Goal: Find contact information: Find contact information

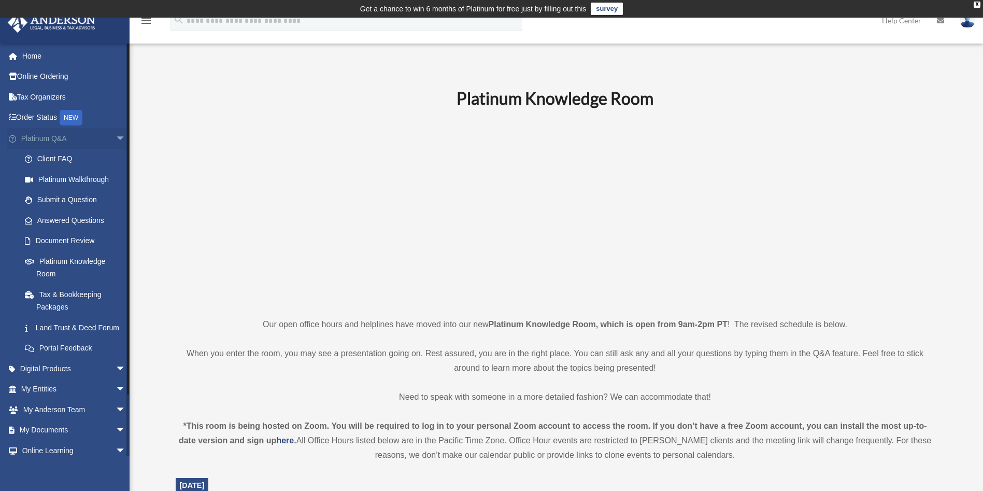
click at [116, 133] on span "arrow_drop_down" at bounding box center [126, 138] width 21 height 21
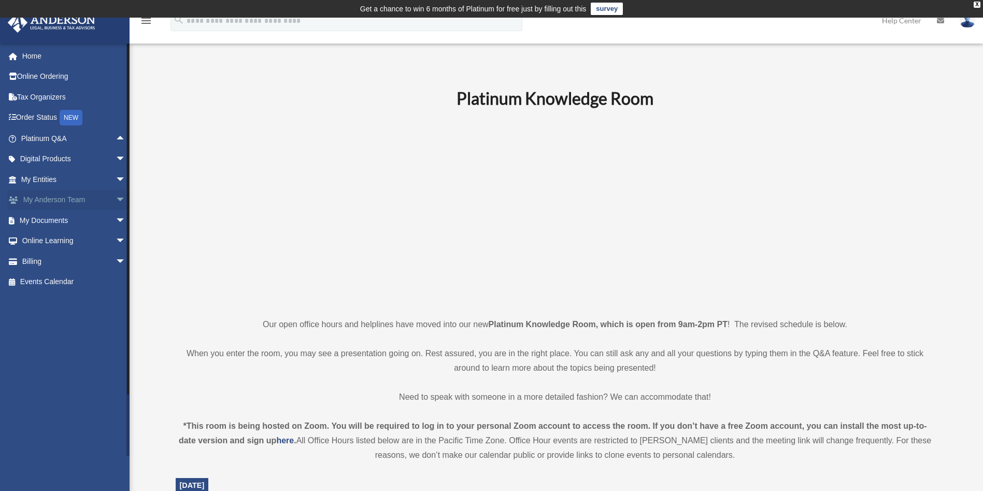
click at [116, 197] on span "arrow_drop_down" at bounding box center [126, 200] width 21 height 21
click at [93, 220] on link "My Anderson Team" at bounding box center [78, 220] width 127 height 21
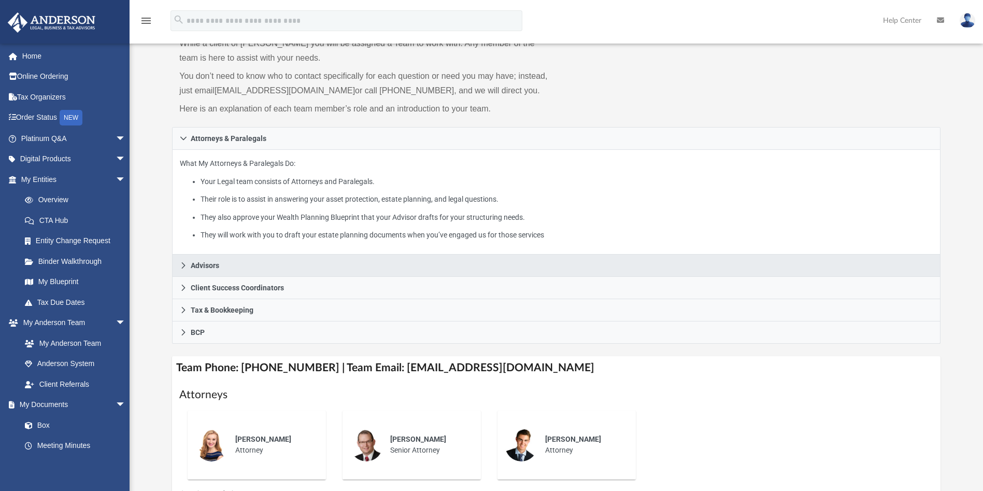
scroll to position [155, 0]
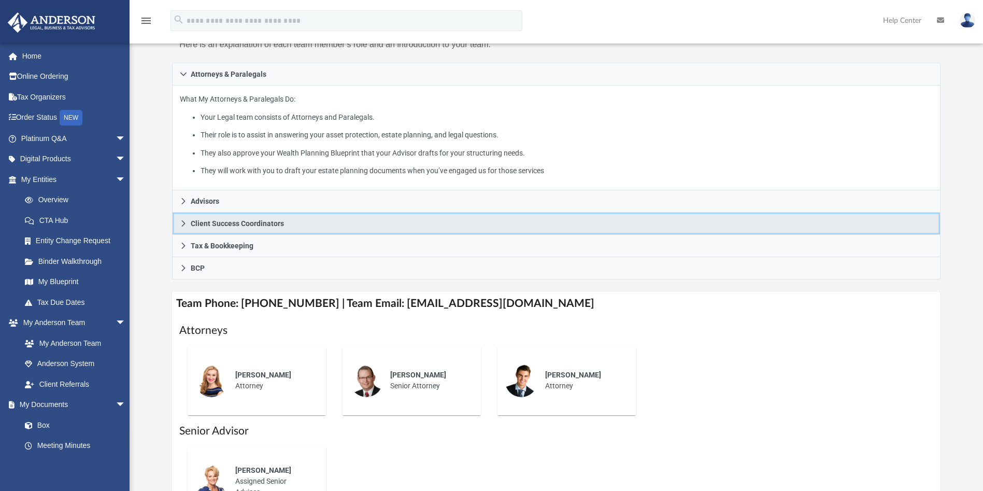
click at [213, 222] on span "Client Success Coordinators" at bounding box center [237, 223] width 93 height 7
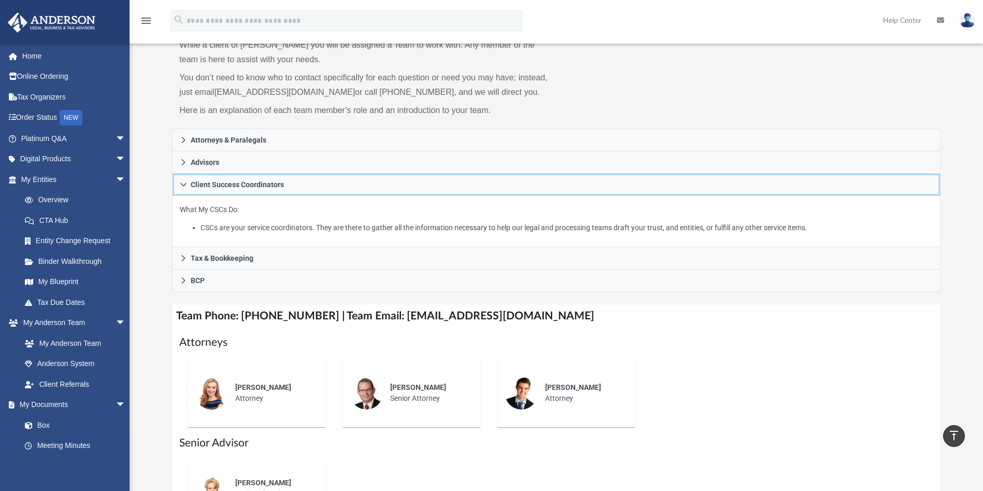
scroll to position [56, 0]
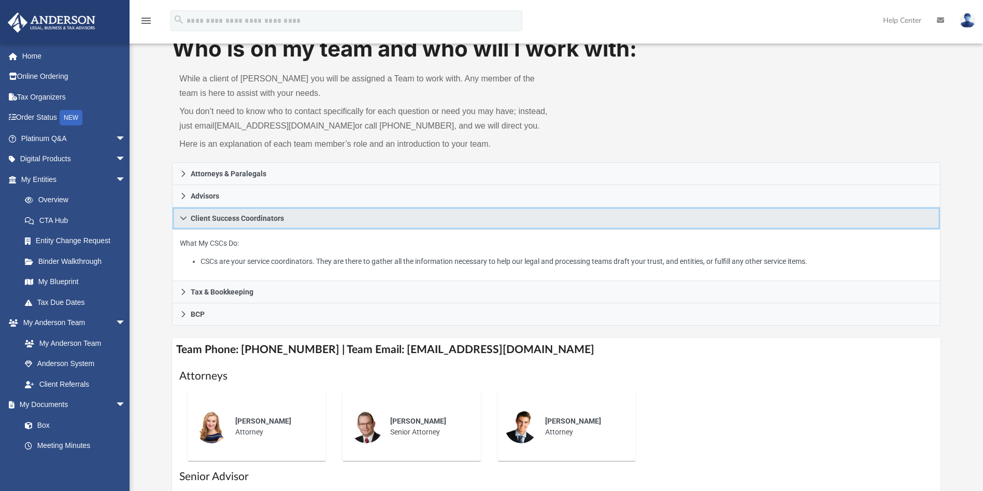
click at [311, 214] on link "Client Success Coordinators" at bounding box center [556, 218] width 768 height 22
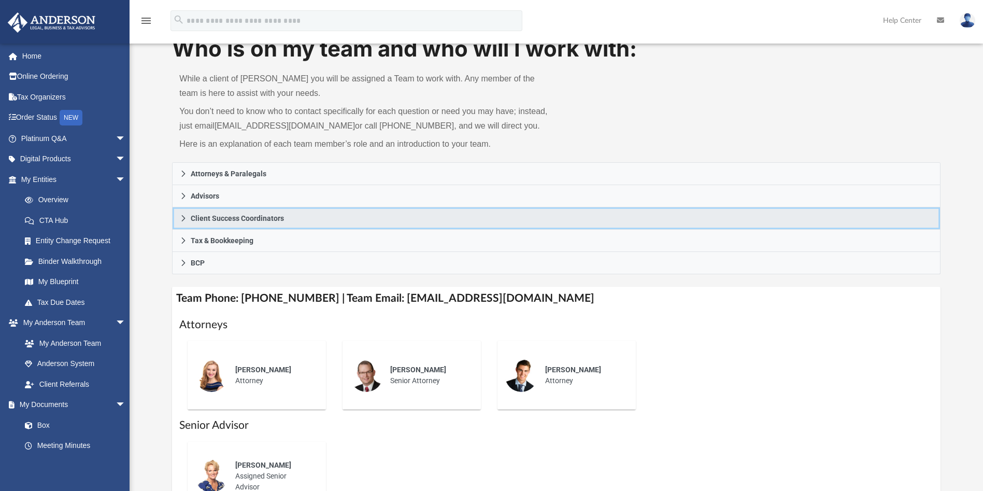
click at [248, 215] on span "Client Success Coordinators" at bounding box center [237, 217] width 93 height 7
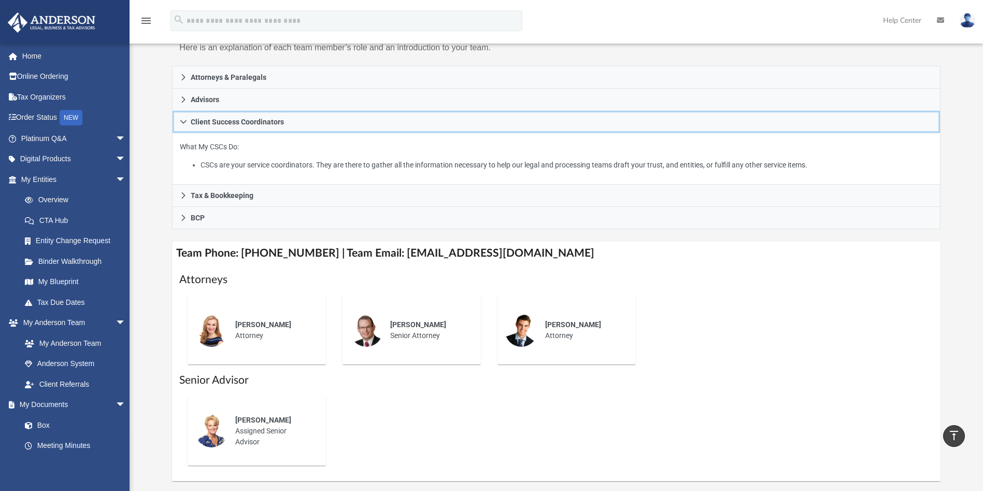
scroll to position [78, 0]
